Goal: Find specific page/section

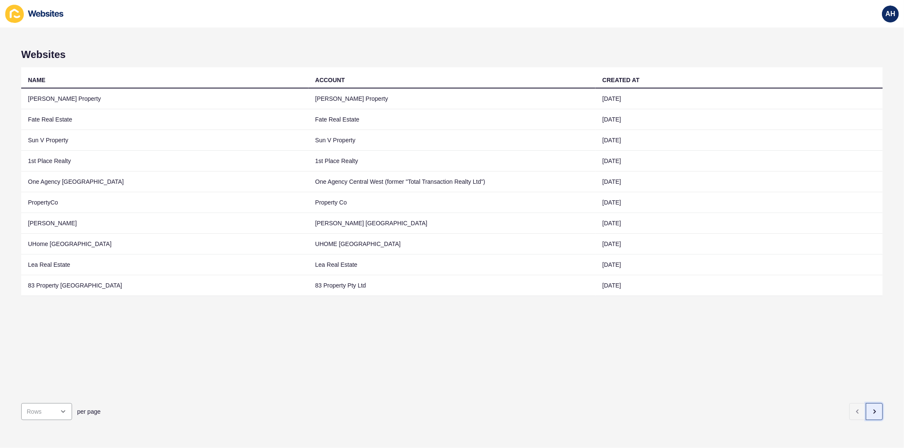
click at [870, 408] on icon "button" at bounding box center [873, 411] width 7 height 7
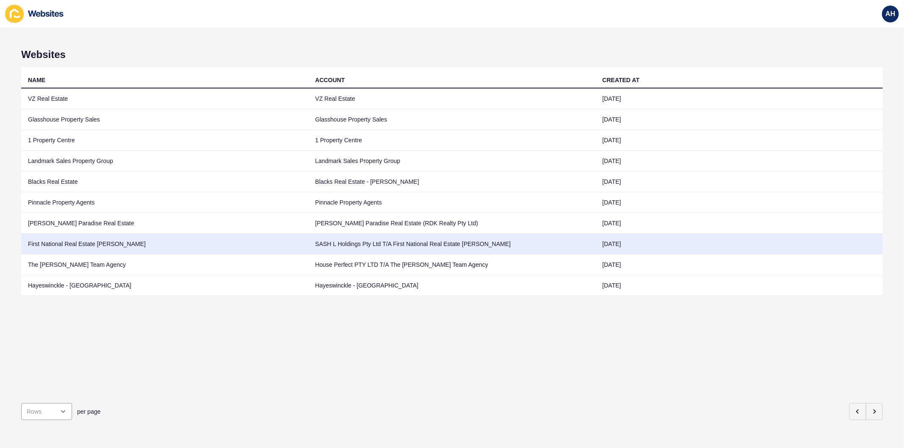
click at [425, 245] on td "SASH L Holdings Pty Ltd T/A First National Real Estate Oran Park" at bounding box center [451, 244] width 287 height 21
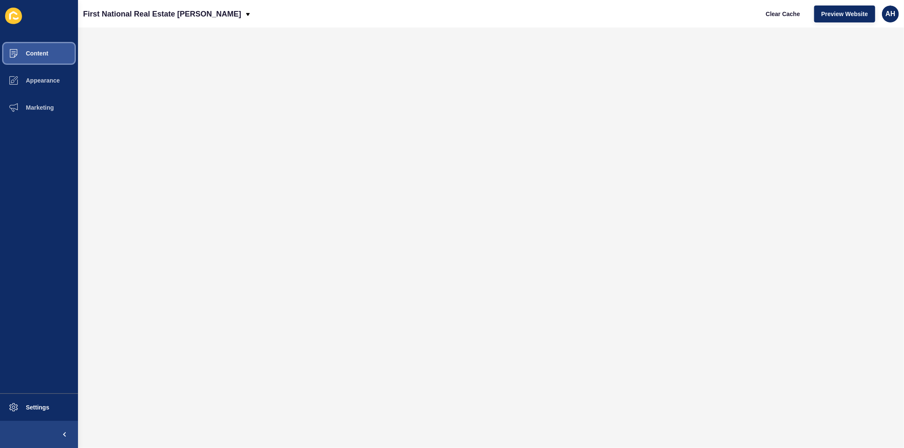
click at [33, 49] on button "Content" at bounding box center [39, 53] width 78 height 27
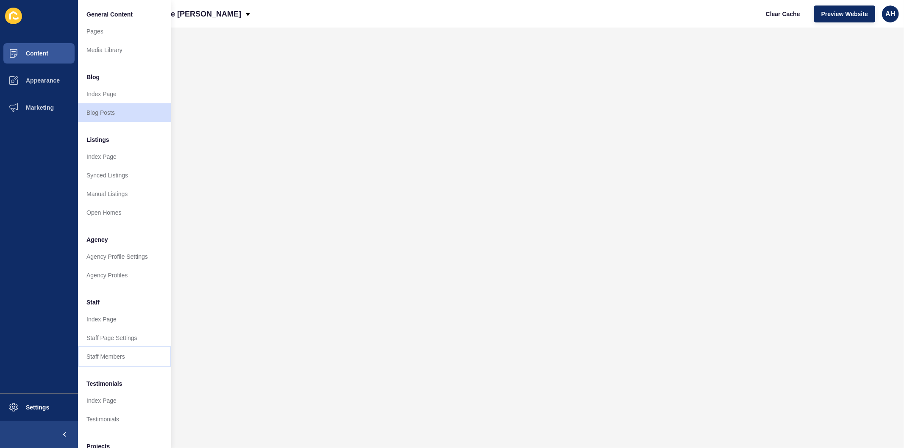
click at [108, 361] on link "Staff Members" at bounding box center [124, 356] width 93 height 19
